Goal: Communication & Community: Answer question/provide support

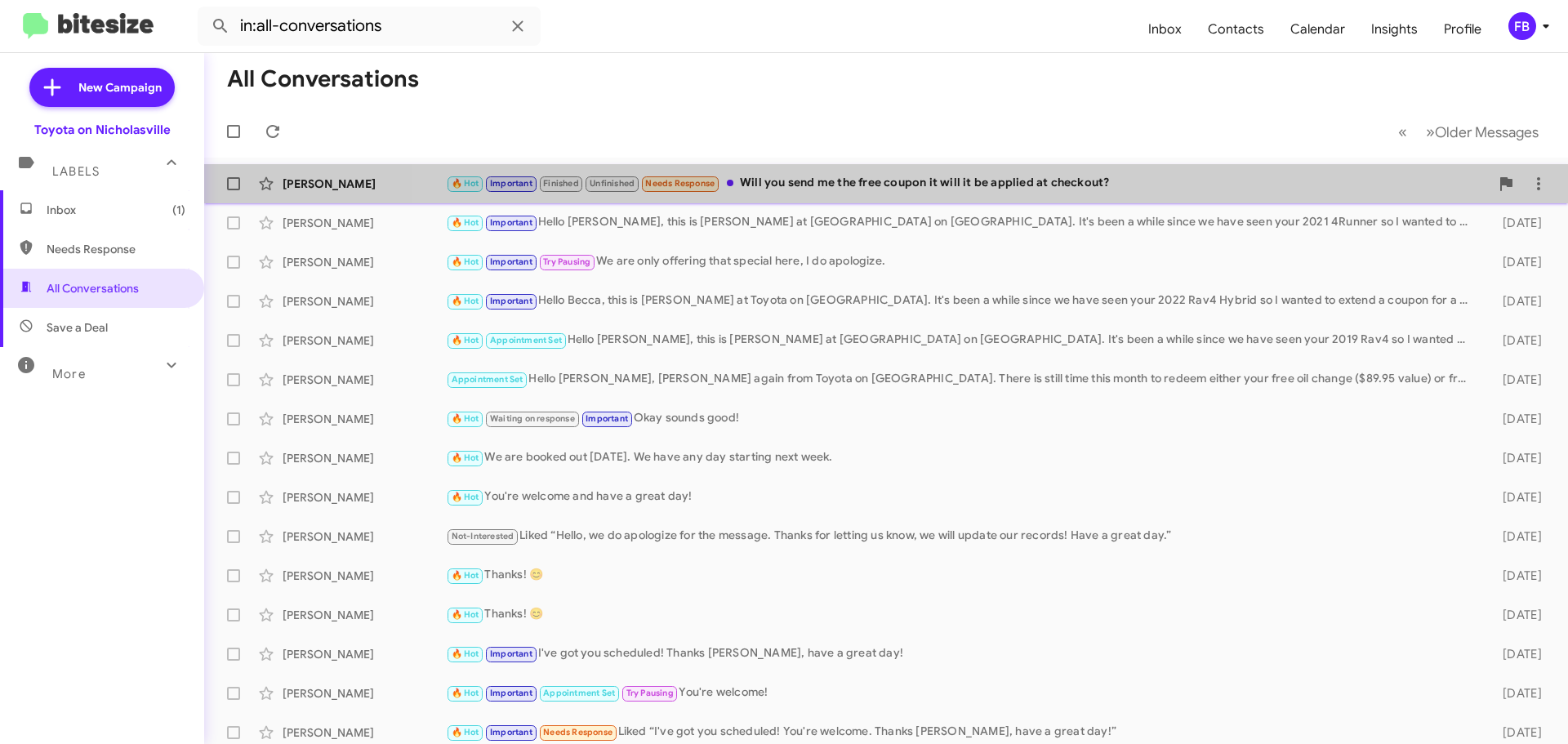
click at [1024, 192] on div "🔥 Hot Important Finished Unfinished Needs Response Will you send me the free co…" at bounding box center [967, 183] width 1044 height 18
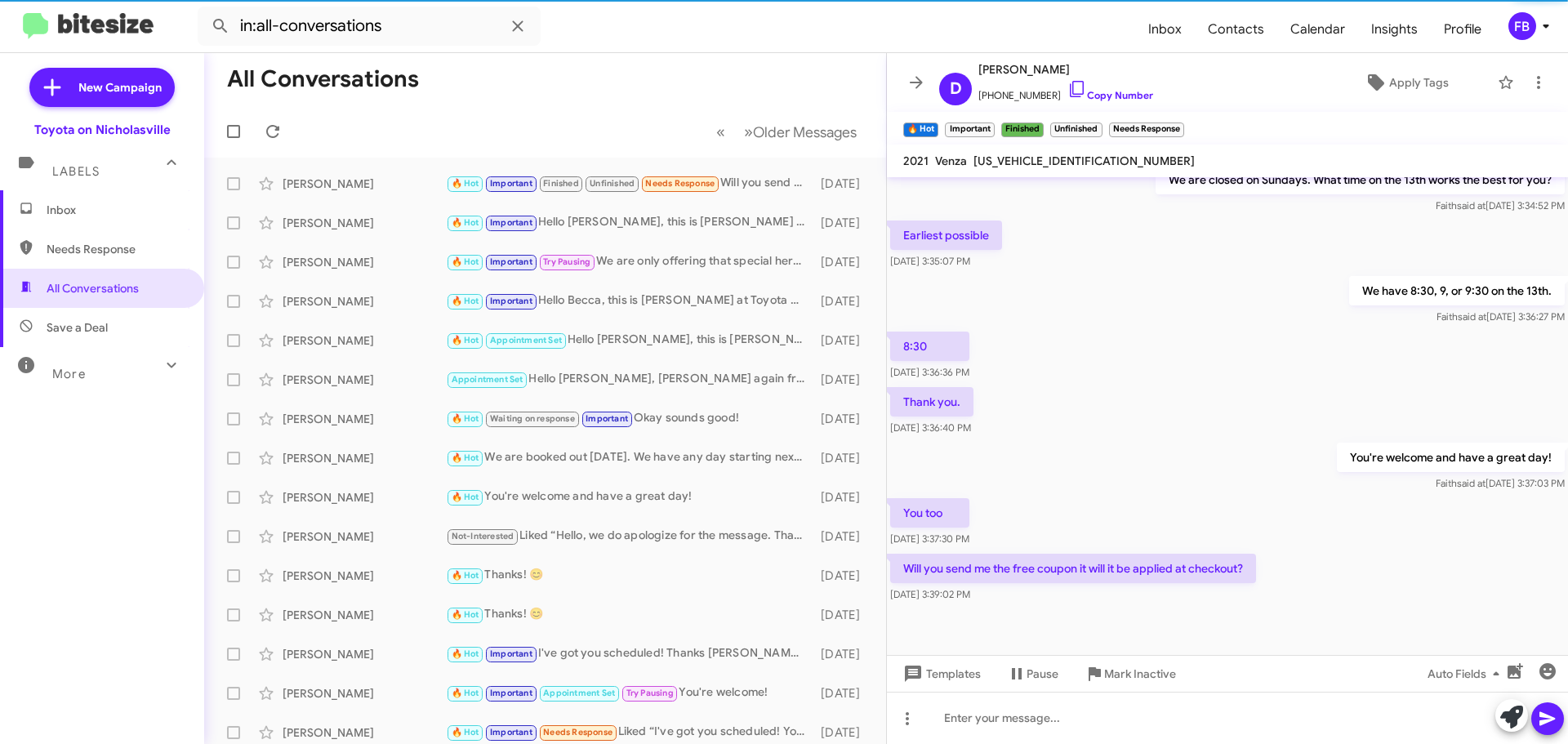
scroll to position [926, 0]
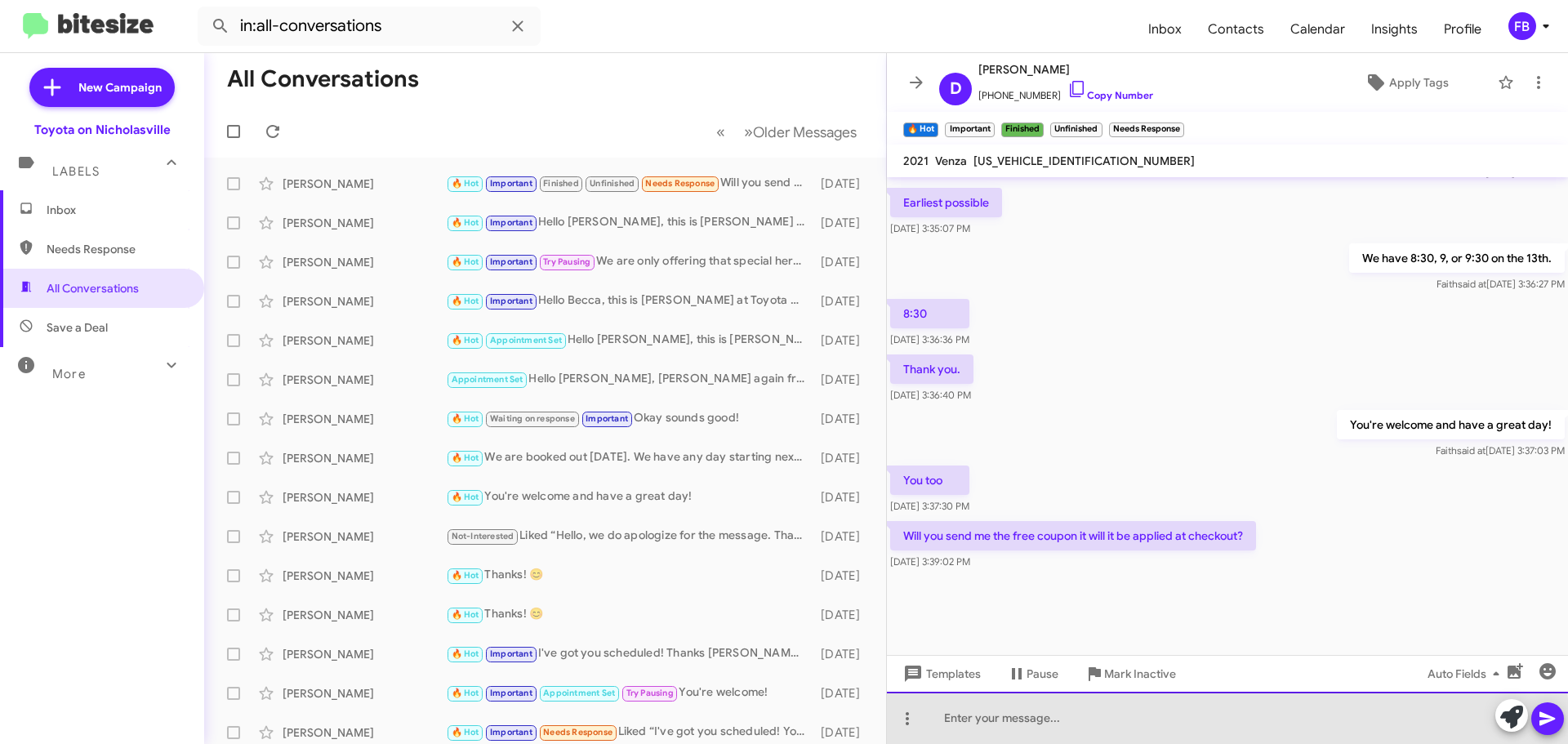
click at [1042, 727] on div at bounding box center [1227, 717] width 681 height 52
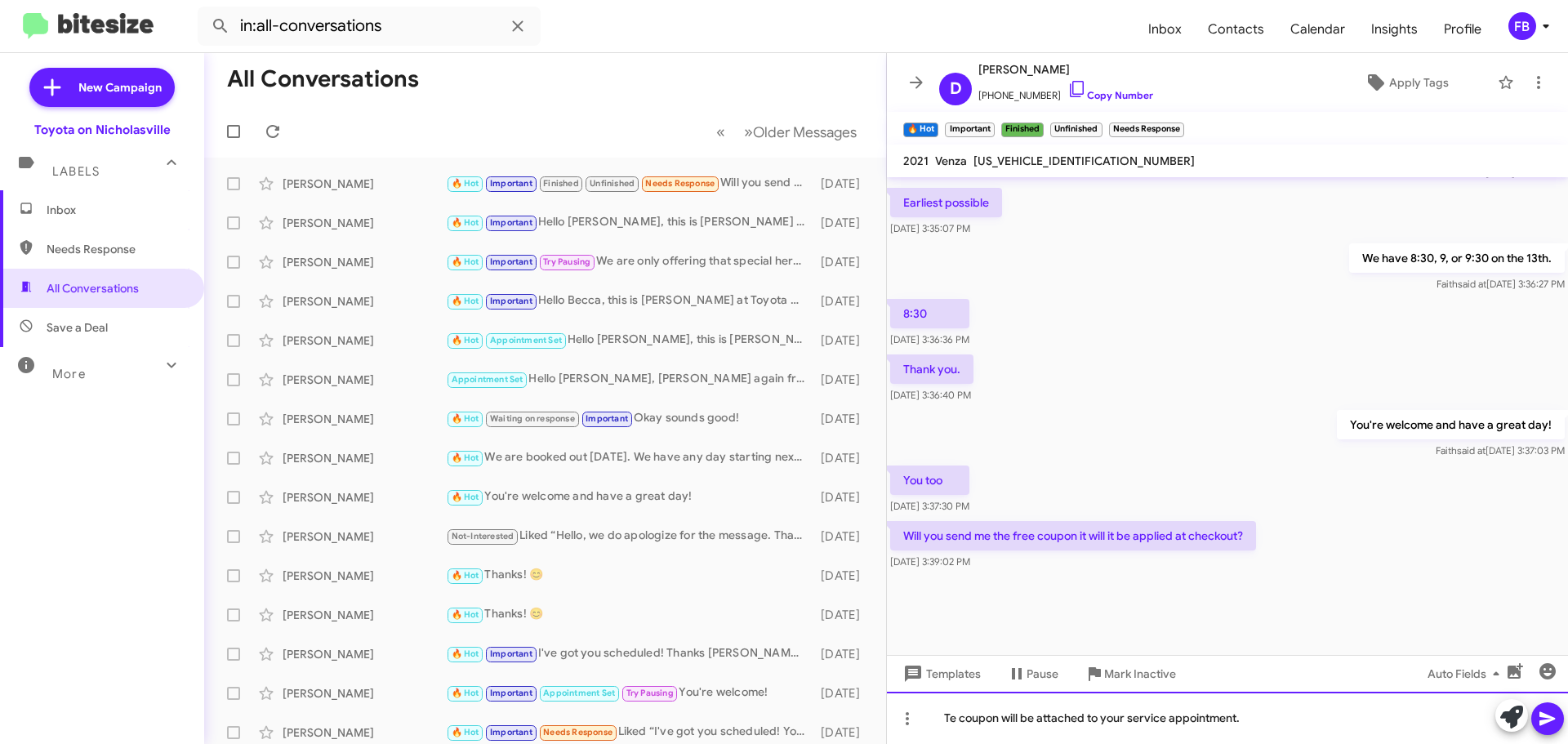
click at [949, 715] on div "Te coupon will be attached to your service appointment." at bounding box center [1227, 717] width 681 height 52
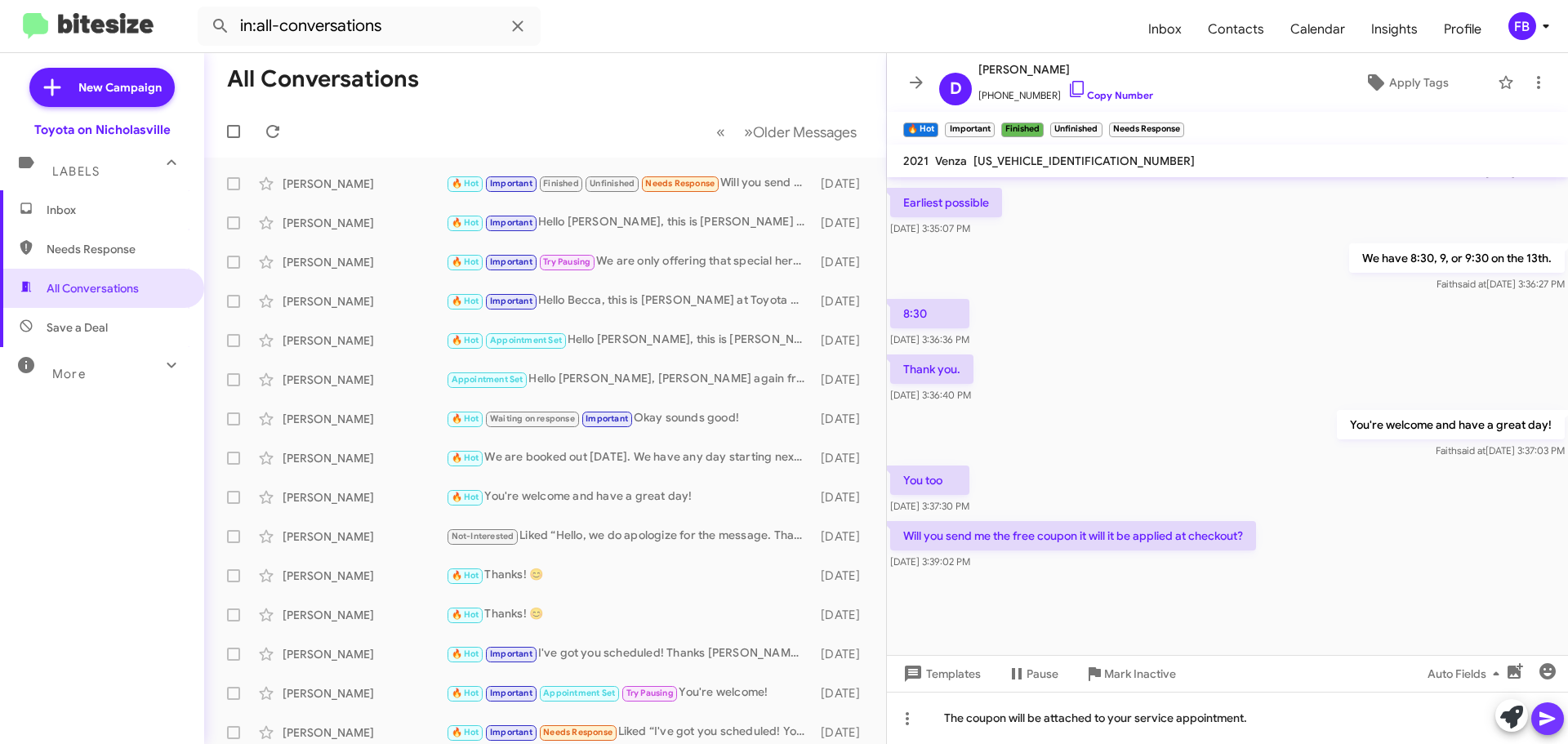
drag, startPoint x: 1542, startPoint y: 711, endPoint x: 1534, endPoint y: 688, distance: 24.4
click at [1542, 710] on icon at bounding box center [1547, 717] width 19 height 19
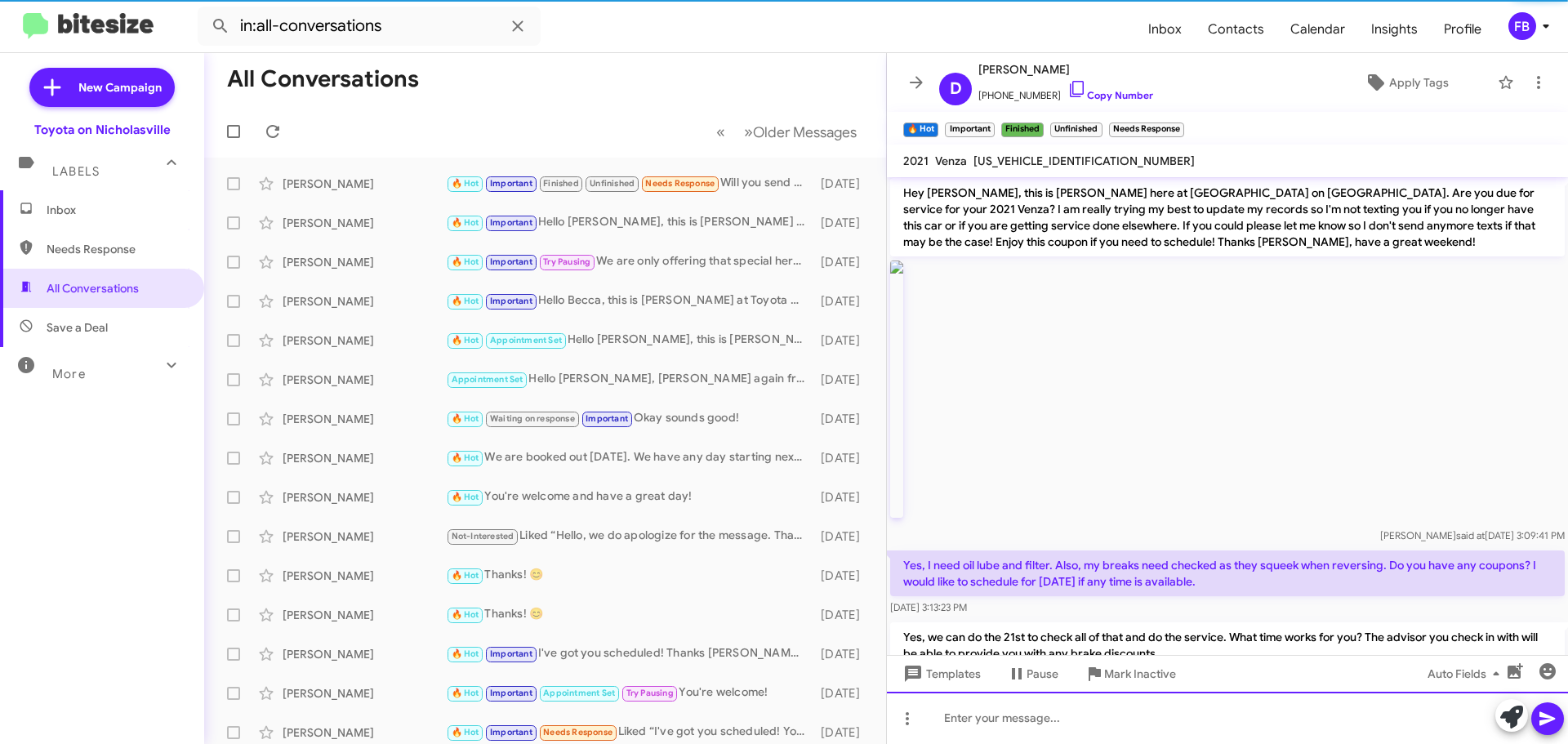
scroll to position [0, 0]
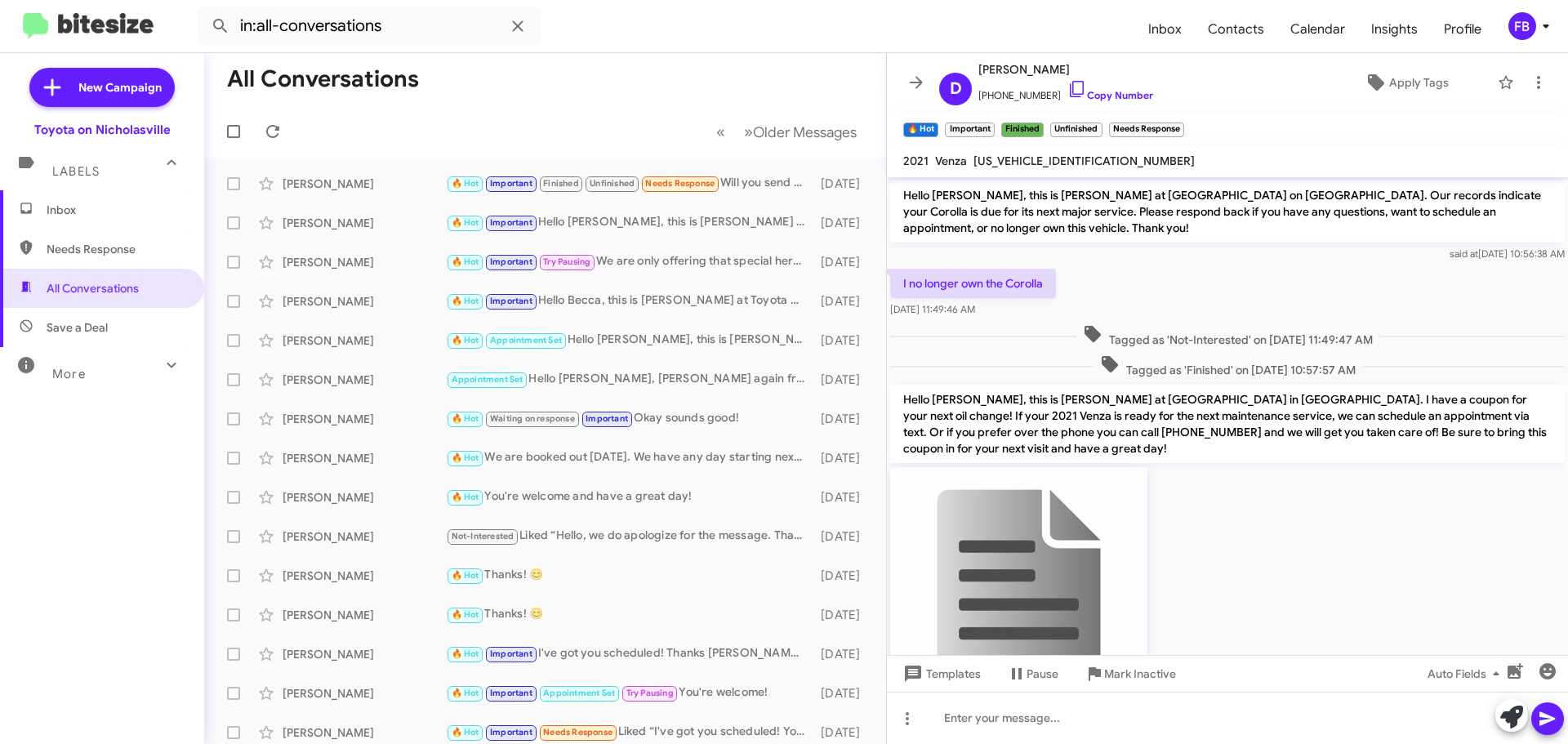
click at [126, 204] on span "Inbox" at bounding box center [116, 210] width 139 height 17
